Goal: Transaction & Acquisition: Purchase product/service

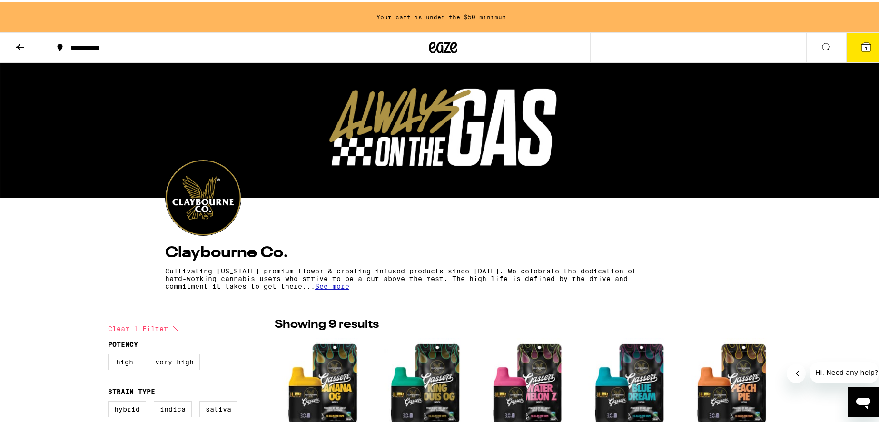
click at [444, 41] on icon at bounding box center [444, 45] width 14 height 11
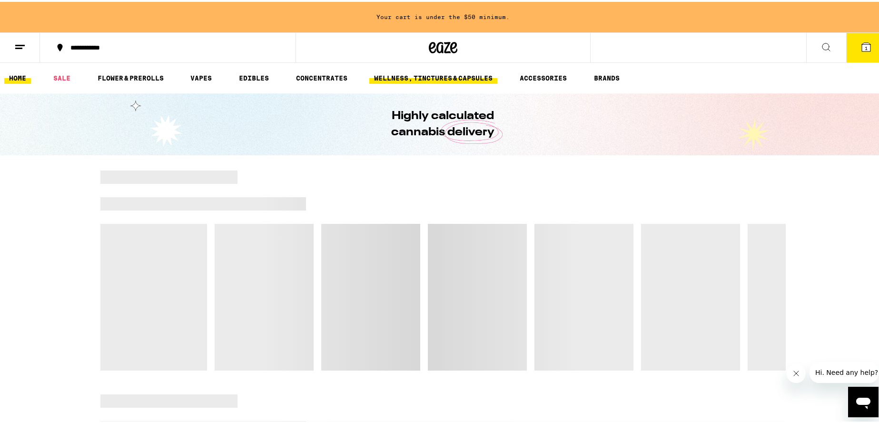
scroll to position [2, 0]
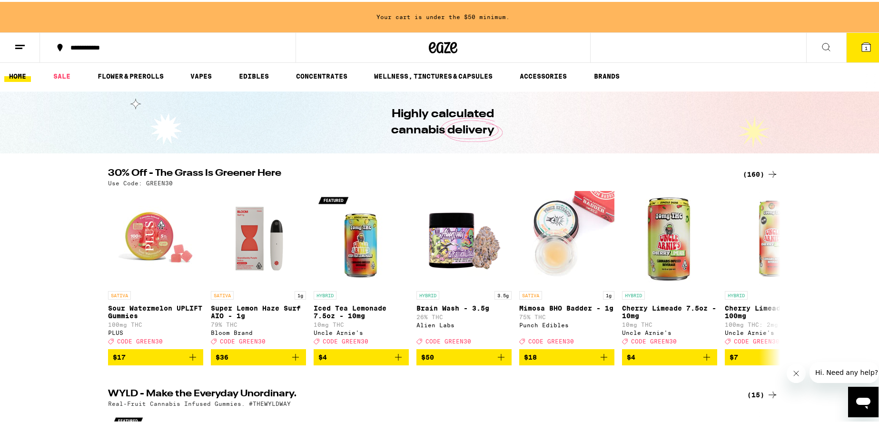
click at [772, 171] on icon at bounding box center [772, 172] width 11 height 11
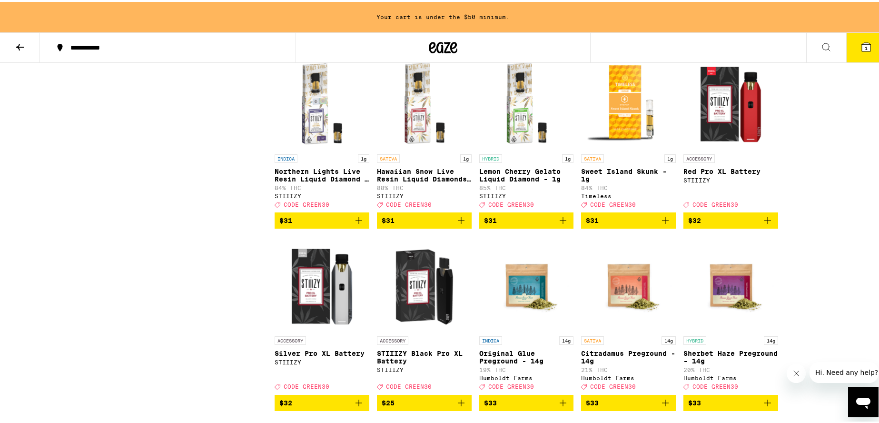
scroll to position [3583, 0]
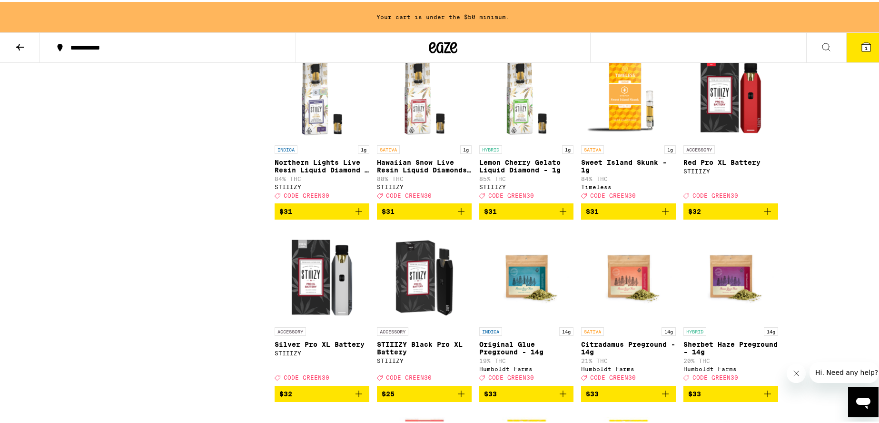
click at [563, 215] on icon "Add to bag" at bounding box center [563, 209] width 11 height 11
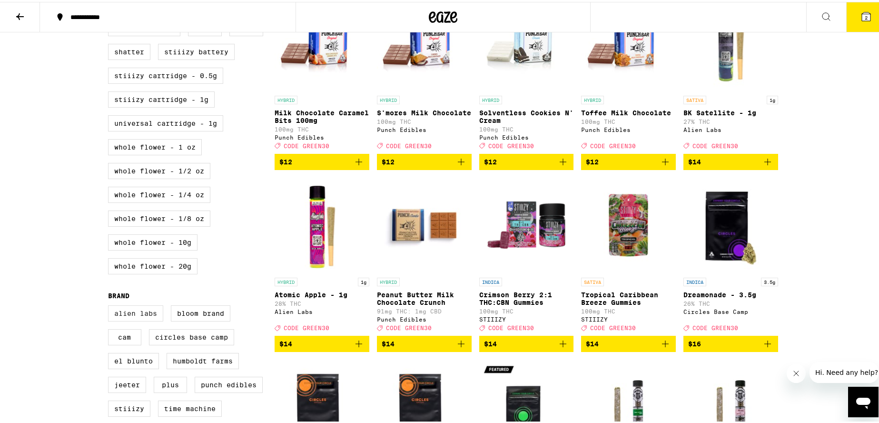
scroll to position [428, 0]
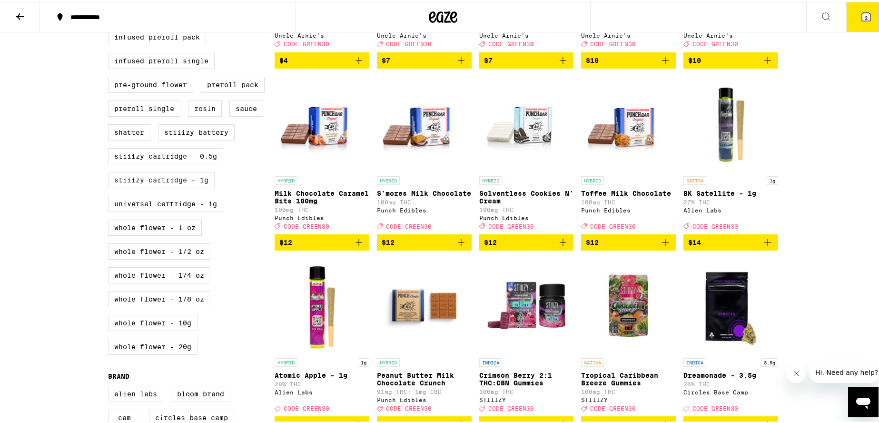
click at [150, 186] on label "STIIIZY Cartridge - 1g" at bounding box center [161, 178] width 107 height 16
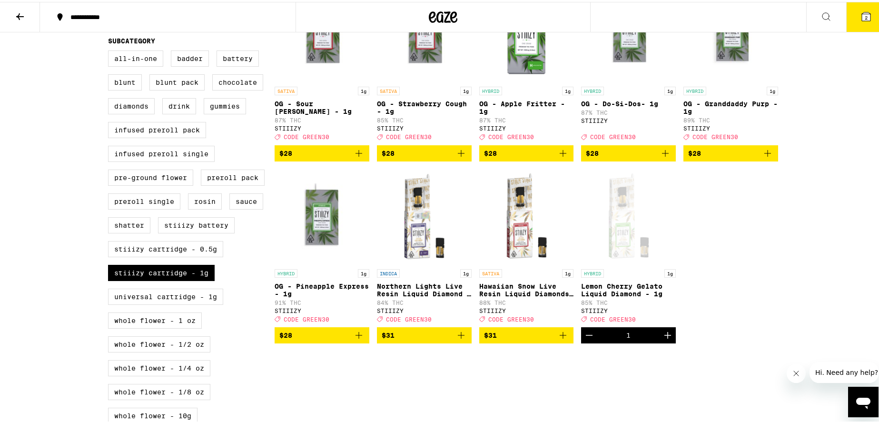
scroll to position [364, 0]
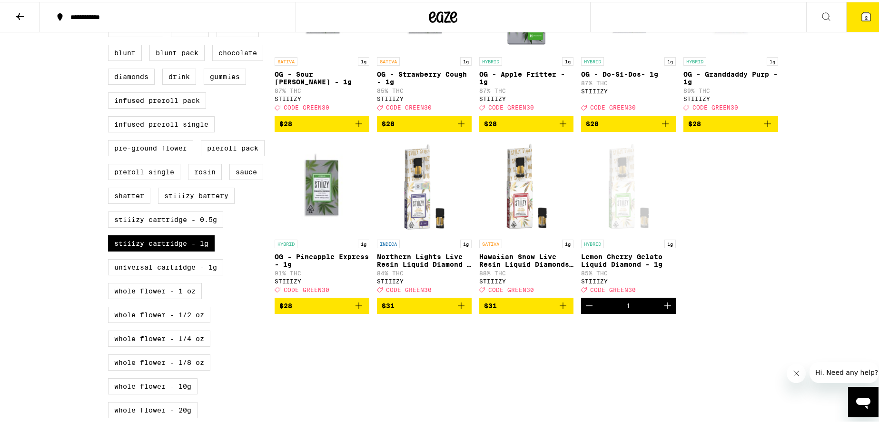
click at [458, 309] on icon "Add to bag" at bounding box center [461, 303] width 11 height 11
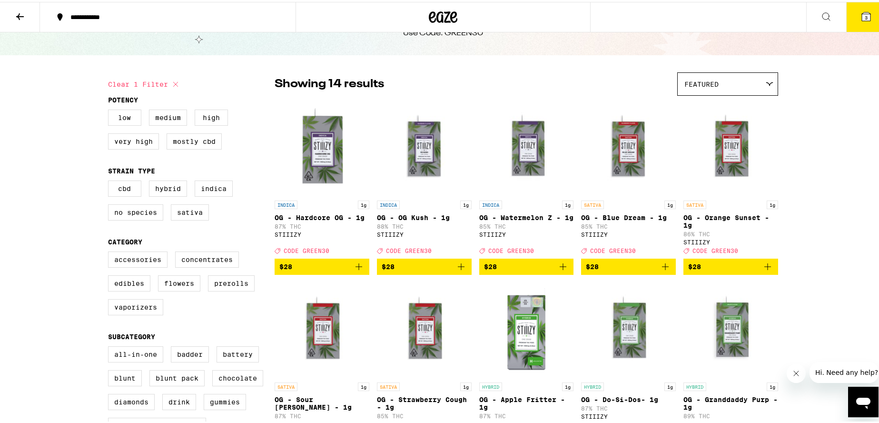
scroll to position [0, 0]
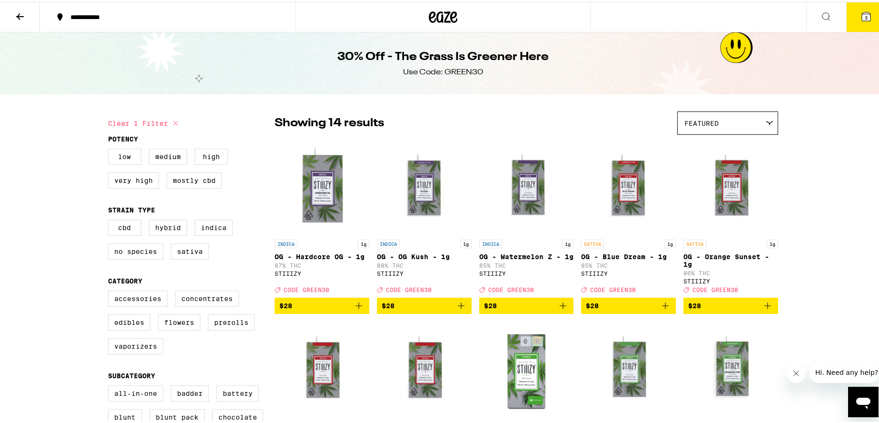
click at [172, 121] on icon at bounding box center [175, 121] width 11 height 11
checkbox input "false"
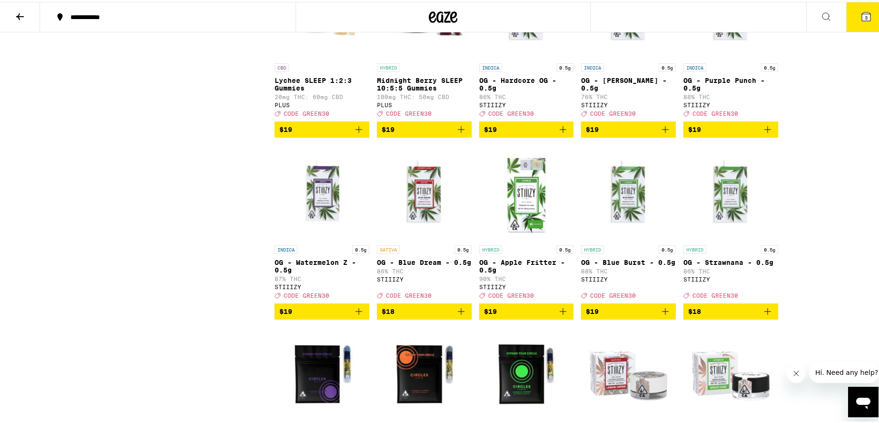
scroll to position [1451, 0]
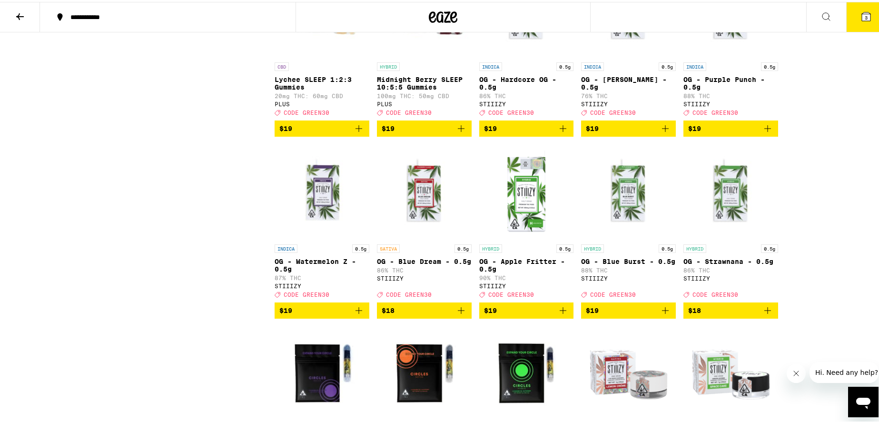
click at [762, 132] on icon "Add to bag" at bounding box center [767, 126] width 11 height 11
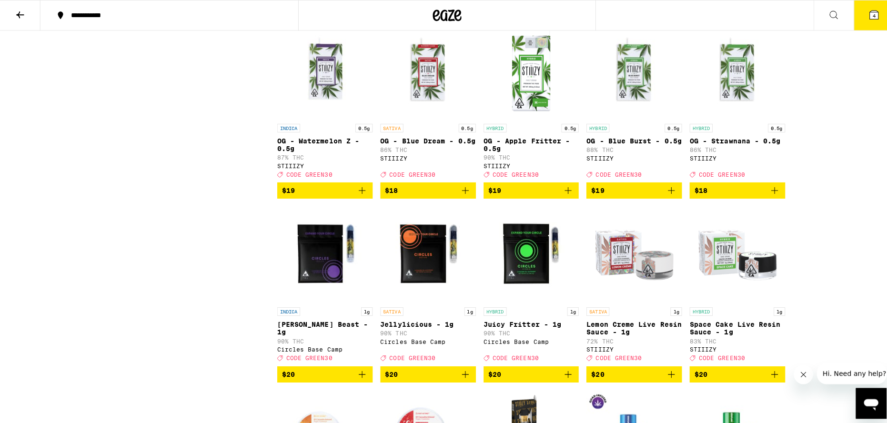
scroll to position [1571, 0]
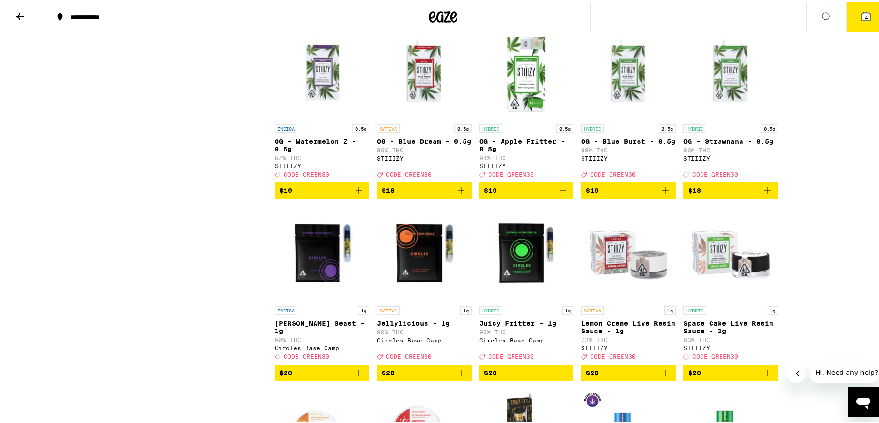
click at [862, 20] on icon at bounding box center [866, 14] width 11 height 11
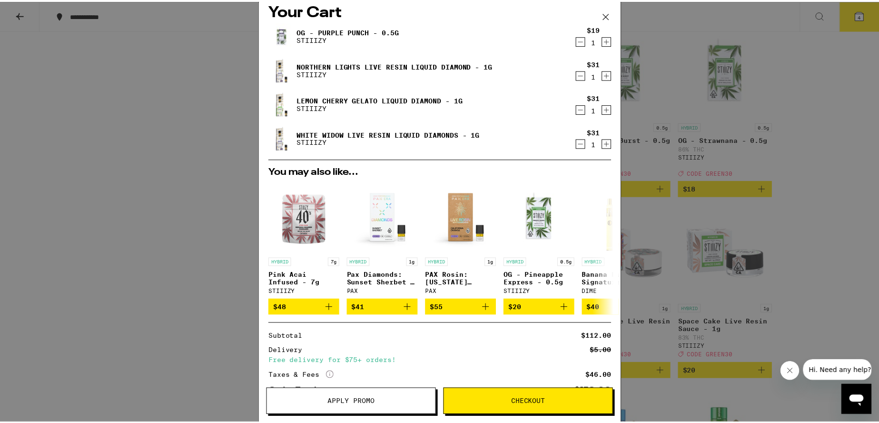
scroll to position [75, 0]
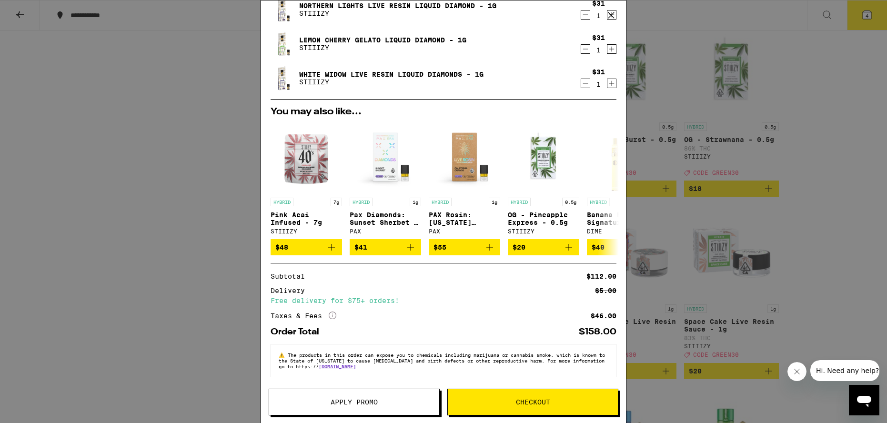
click at [334, 410] on button "Apply Promo" at bounding box center [354, 402] width 171 height 27
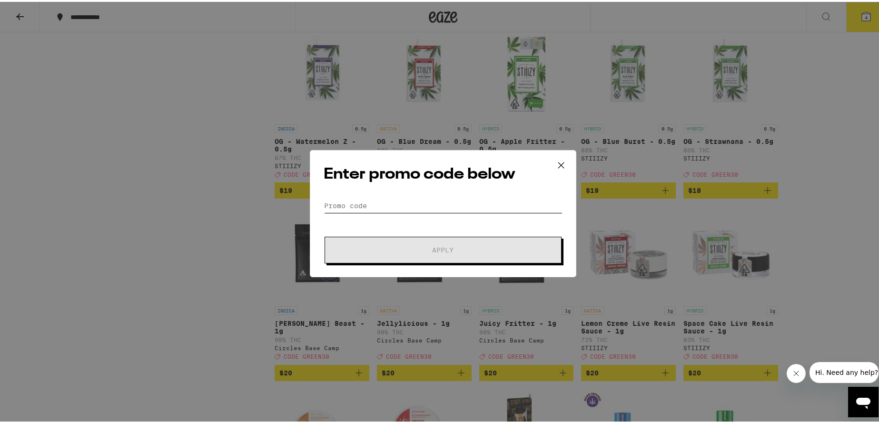
click at [378, 202] on input "Promo Code" at bounding box center [443, 204] width 239 height 14
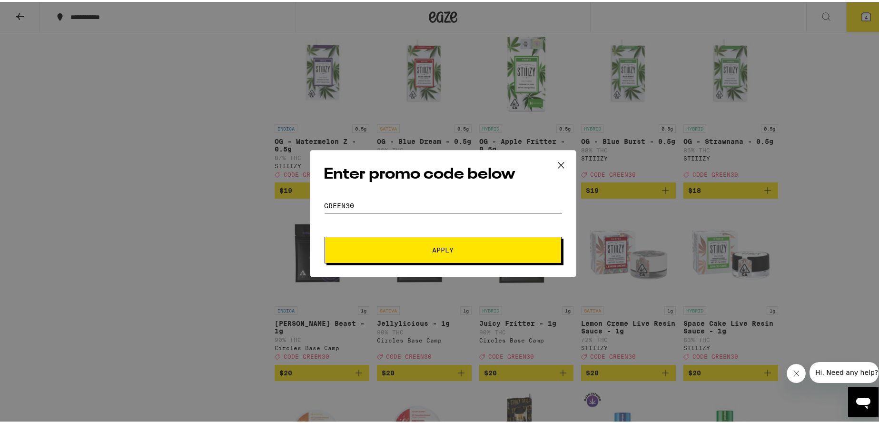
type input "green30"
click at [446, 245] on span "Apply" at bounding box center [443, 248] width 21 height 7
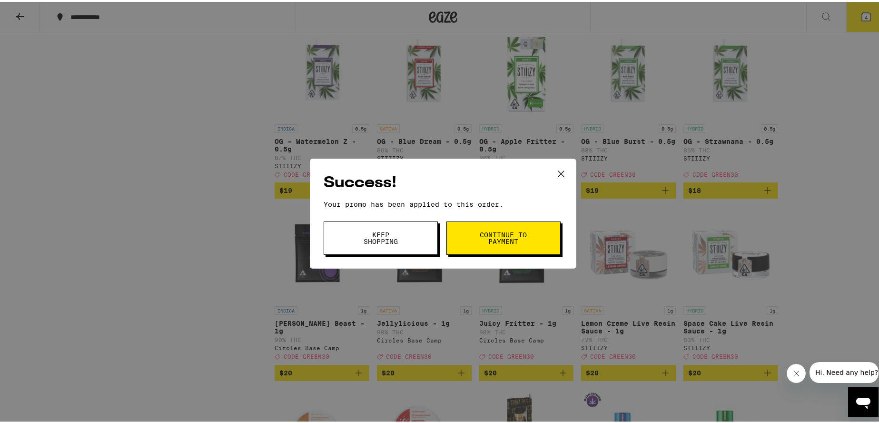
click at [469, 234] on button "Continue to payment" at bounding box center [504, 235] width 114 height 33
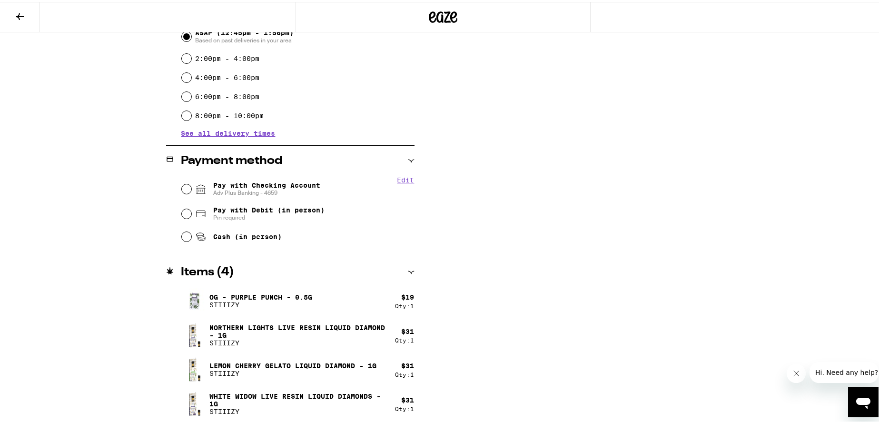
scroll to position [283, 0]
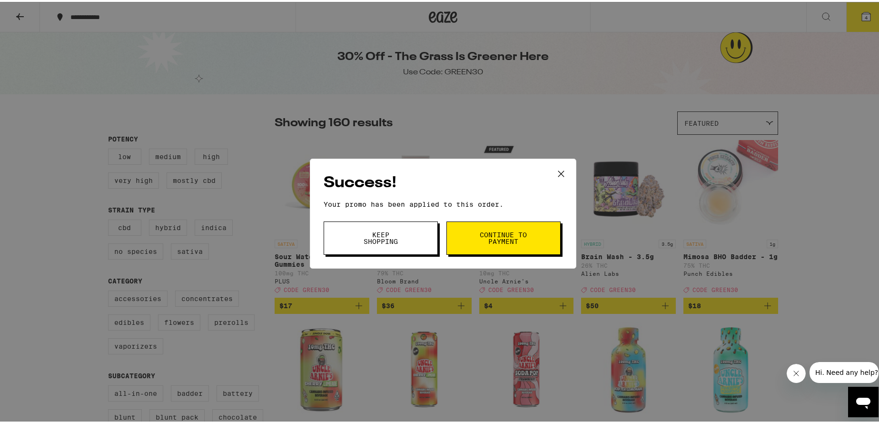
drag, startPoint x: 565, startPoint y: 170, endPoint x: 559, endPoint y: 170, distance: 5.3
click at [564, 170] on icon at bounding box center [561, 172] width 14 height 14
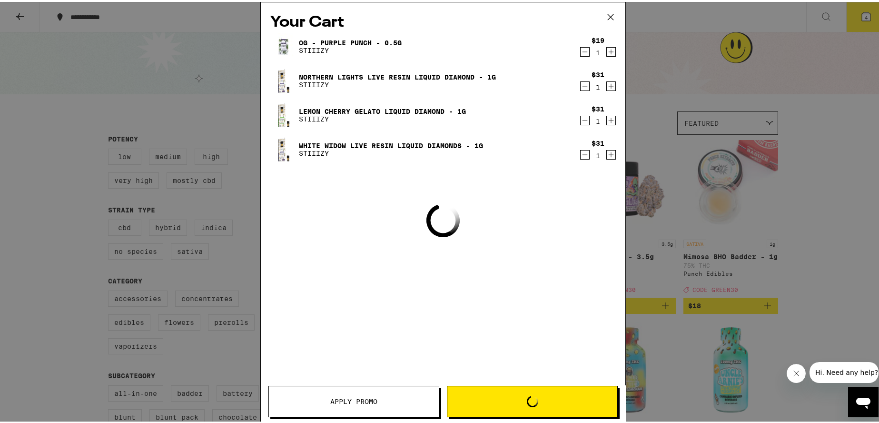
click at [104, 196] on div "Your Cart OG - Purple Punch - 0.5g STIIIZY $19 1 Northern Lights Live Resin Liq…" at bounding box center [443, 211] width 887 height 423
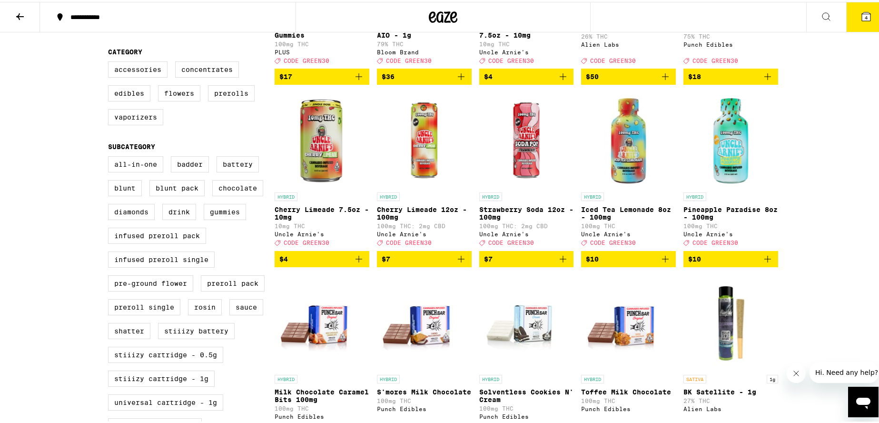
scroll to position [238, 0]
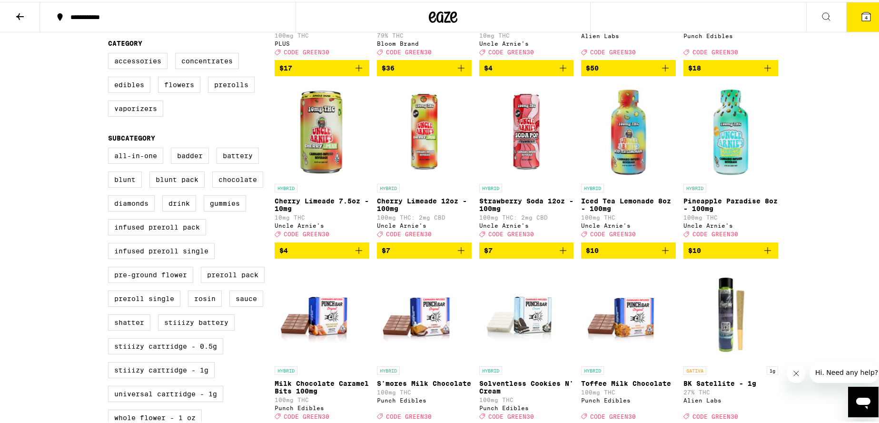
click at [160, 398] on div "All-In-One Badder Battery Blunt Blunt Pack Chocolate Diamonds Drink Gummies Inf…" at bounding box center [191, 348] width 167 height 405
click at [161, 376] on label "STIIIZY Cartridge - 1g" at bounding box center [161, 368] width 107 height 16
click at [123, 376] on label "STIIIZY Cartridge - 1g" at bounding box center [161, 368] width 107 height 16
click at [110, 148] on input "STIIIZY Cartridge - 1g" at bounding box center [110, 147] width 0 height 0
checkbox input "true"
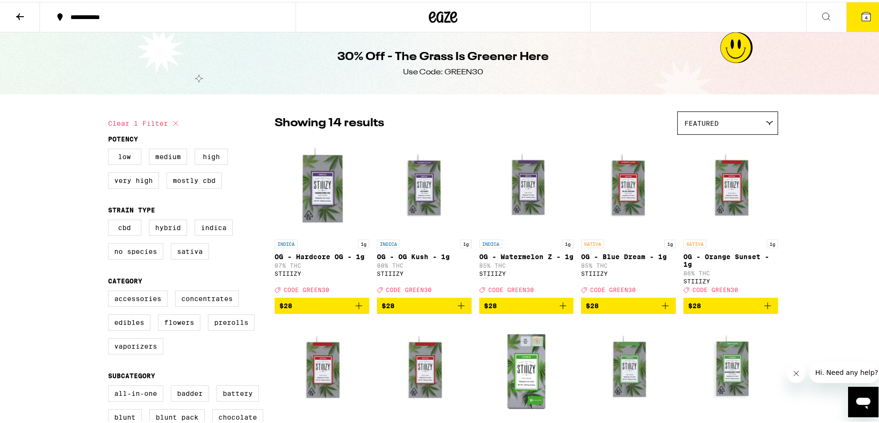
click at [869, 7] on button "4" at bounding box center [867, 15] width 40 height 30
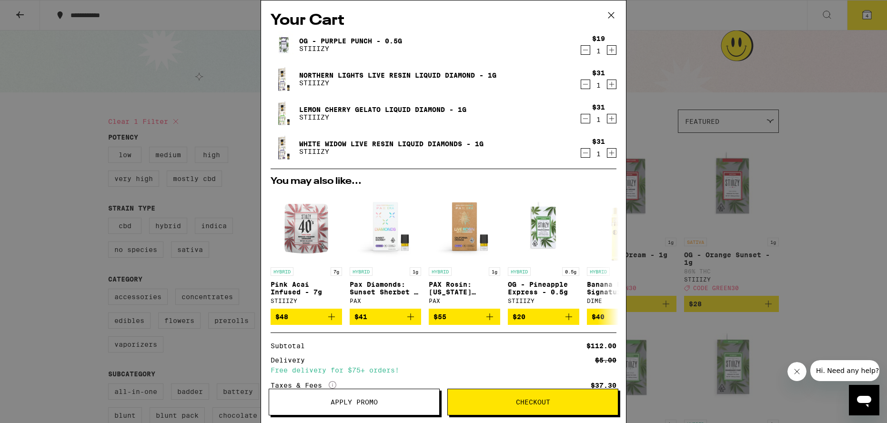
click at [581, 152] on icon "Decrement" at bounding box center [585, 152] width 9 height 11
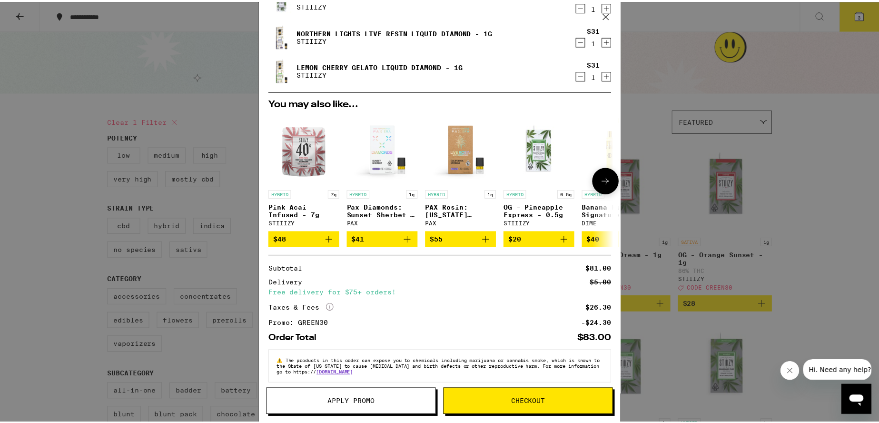
scroll to position [44, 0]
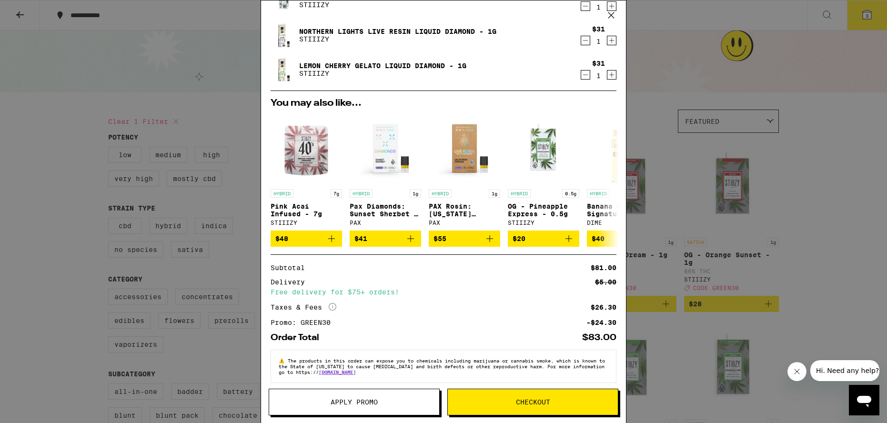
click at [352, 399] on span "Apply Promo" at bounding box center [353, 402] width 47 height 7
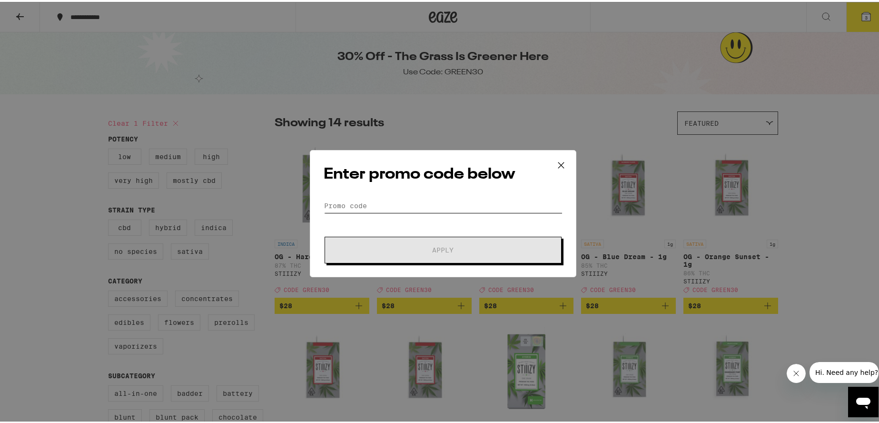
click at [405, 203] on input "Promo Code" at bounding box center [443, 204] width 239 height 14
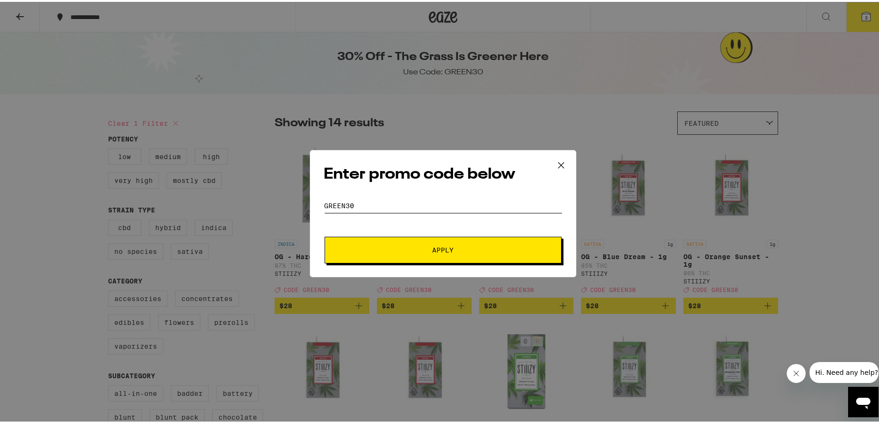
type input "green30"
click at [446, 239] on button "Apply" at bounding box center [443, 248] width 237 height 27
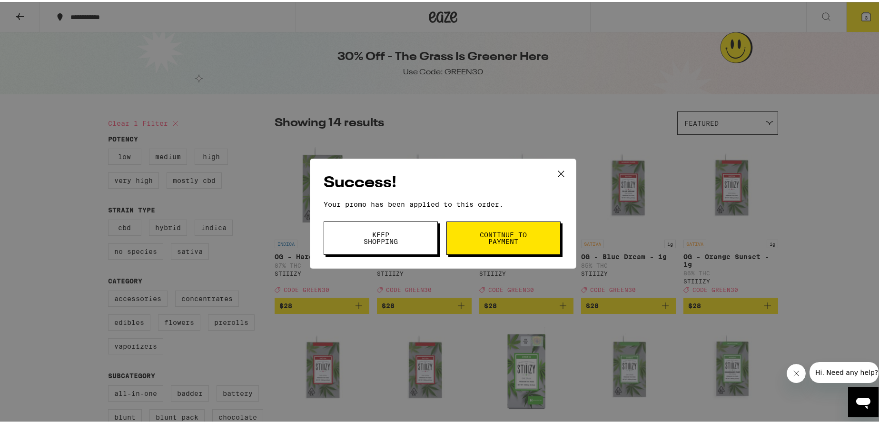
click at [497, 230] on span "Continue to payment" at bounding box center [503, 235] width 49 height 13
